Goal: Browse casually

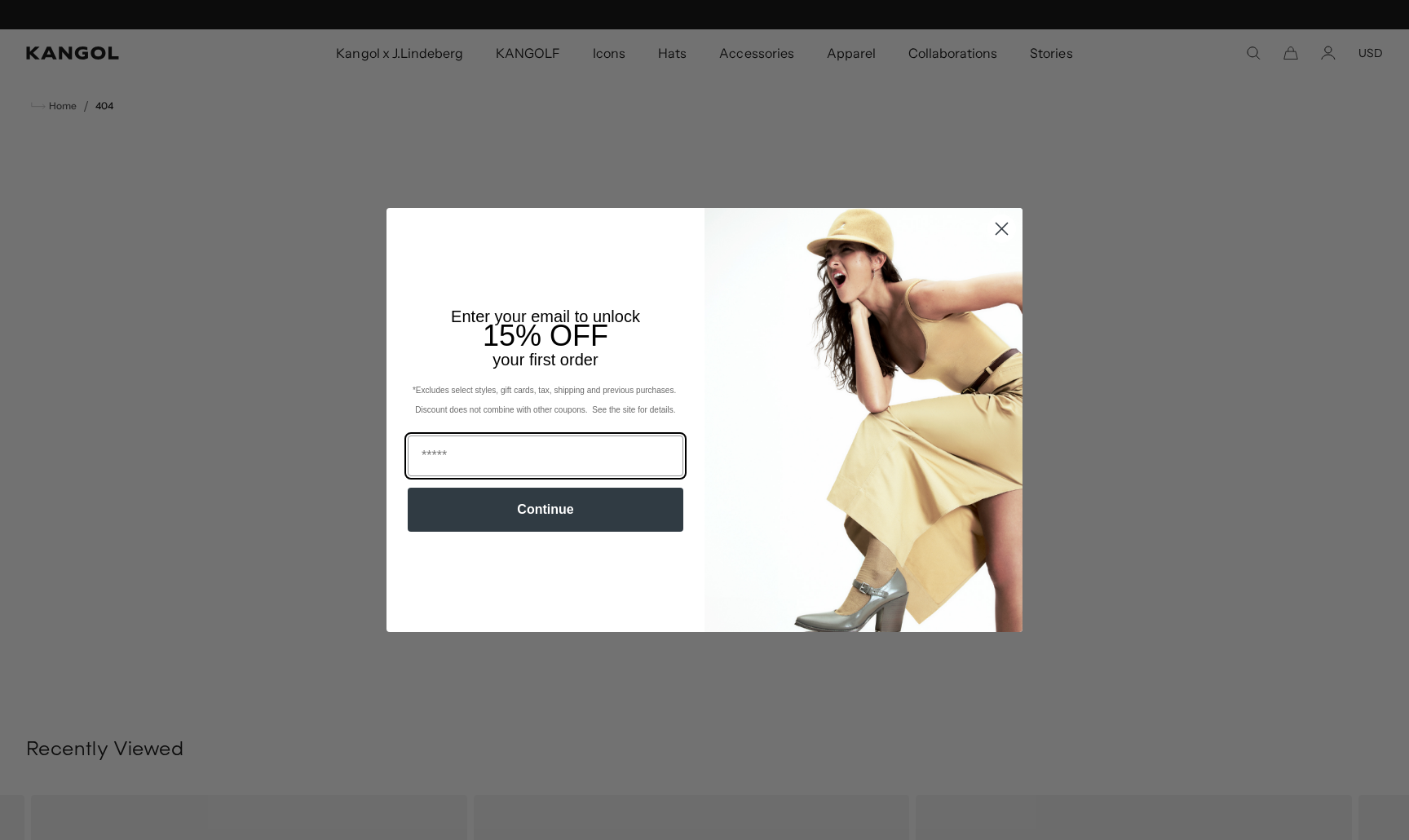
scroll to position [0, 336]
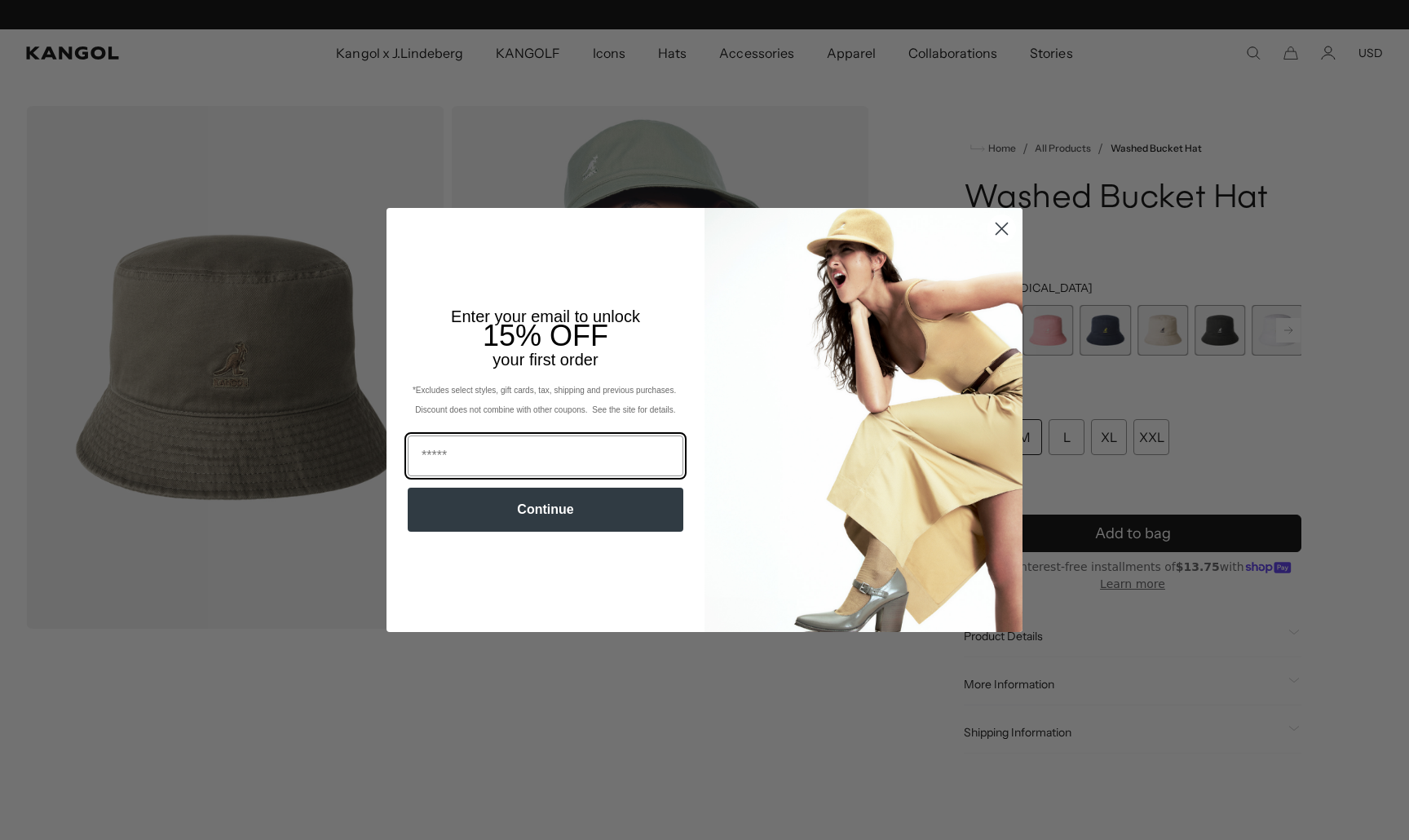
scroll to position [0, 336]
